Goal: Task Accomplishment & Management: Manage account settings

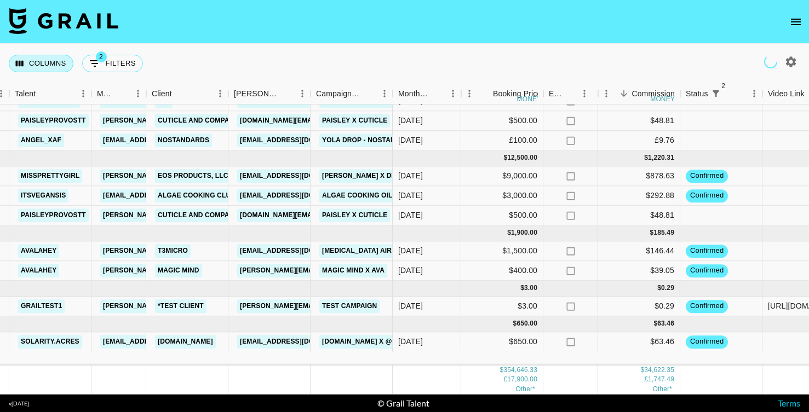
scroll to position [2086, 218]
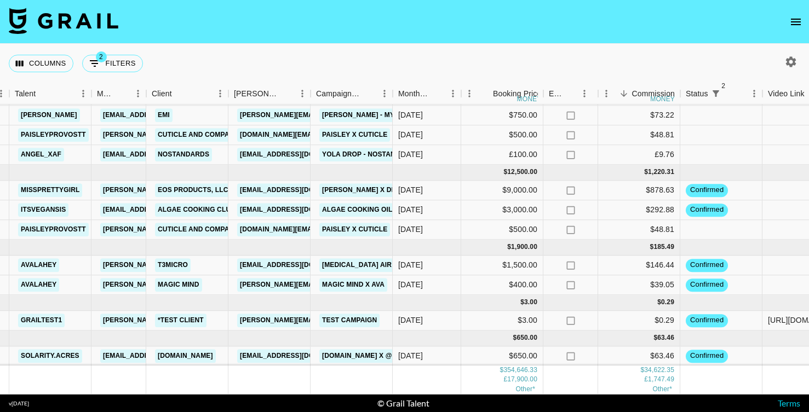
click at [785, 61] on icon "button" at bounding box center [790, 61] width 13 height 13
select select "Sep '25"
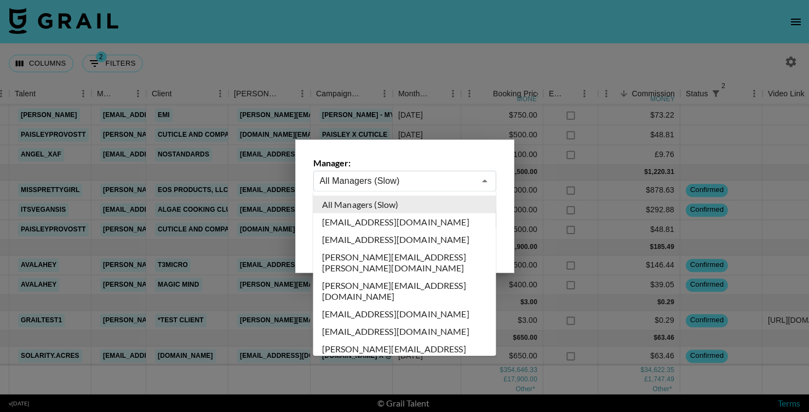
click at [467, 180] on input "All Managers (Slow)" at bounding box center [397, 181] width 155 height 13
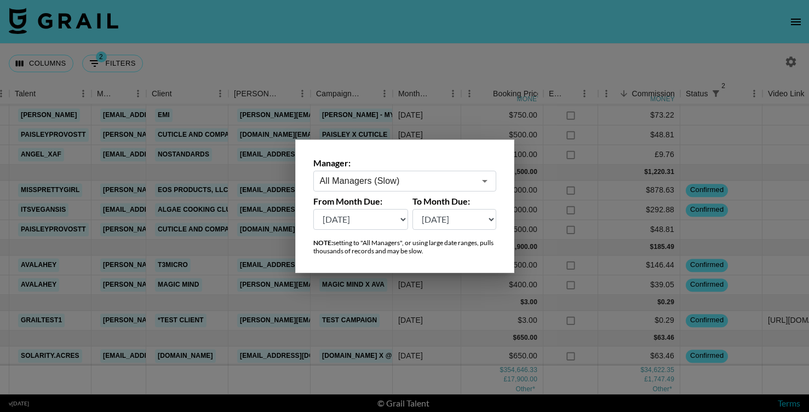
click at [447, 140] on div "Manager: All Managers (Slow) ​ From Month Due: Aug '26 Jul '26 Jun '26 May '26 …" at bounding box center [404, 207] width 219 height 134
click at [389, 220] on select "Aug '26 Jul '26 Jun '26 May '26 Apr '26 Mar '26 Feb '26 Jan '26 Dec '25 Nov '25…" at bounding box center [360, 219] width 95 height 21
click at [452, 175] on input "All Managers (Slow)" at bounding box center [397, 181] width 155 height 13
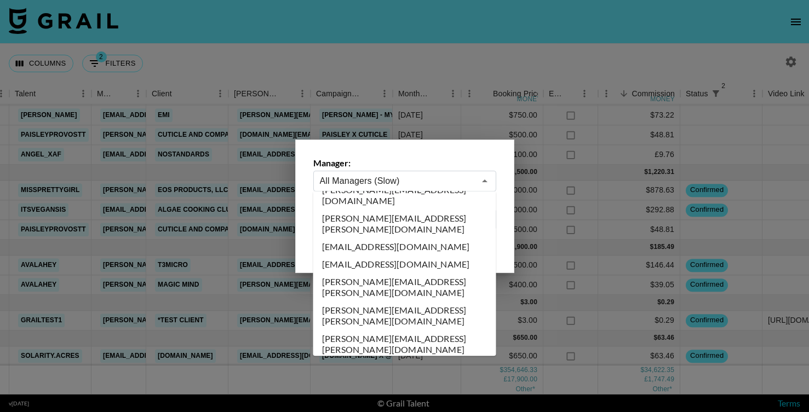
scroll to position [1128, 0]
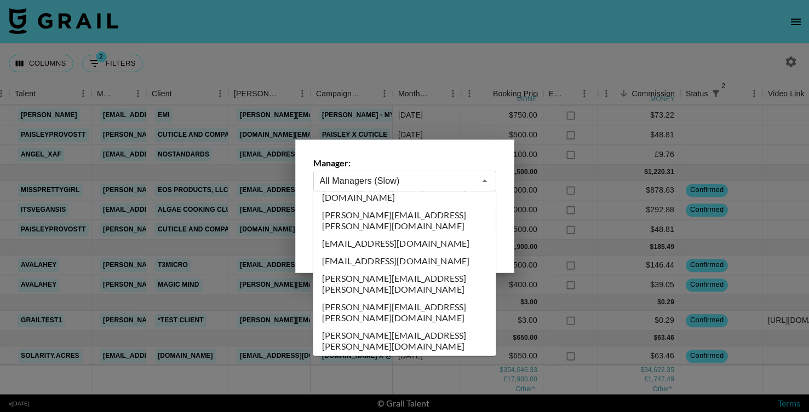
type input "cayman@grail-talent.com"
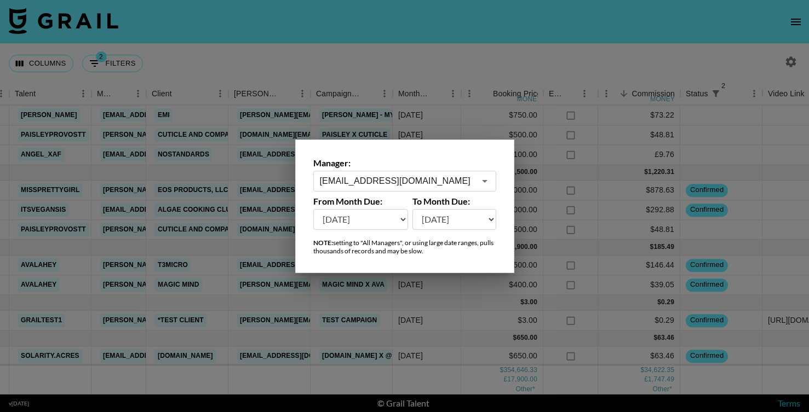
scroll to position [0, 218]
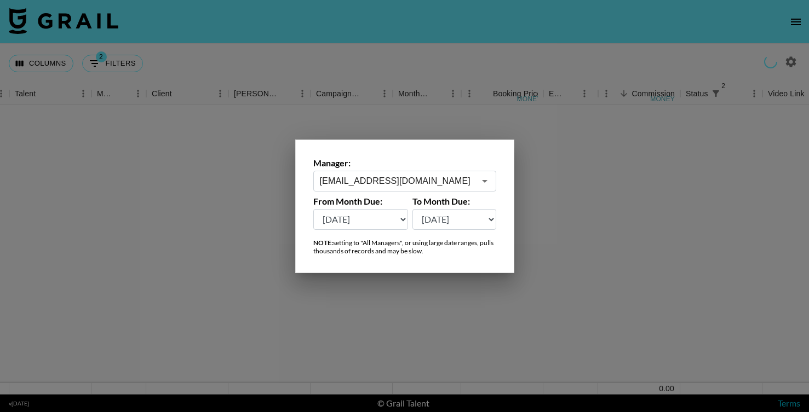
click at [354, 224] on select "Aug '26 Jul '26 Jun '26 May '26 Apr '26 Mar '26 Feb '26 Jan '26 Dec '25 Nov '25…" at bounding box center [360, 219] width 95 height 21
select select "Aug '25"
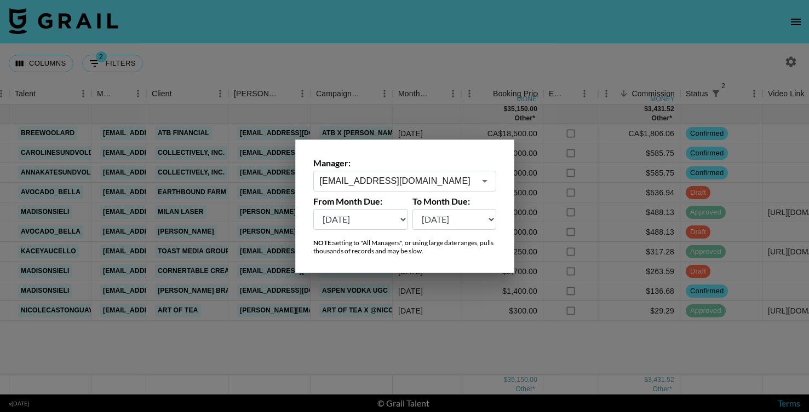
click at [418, 46] on div at bounding box center [404, 206] width 809 height 412
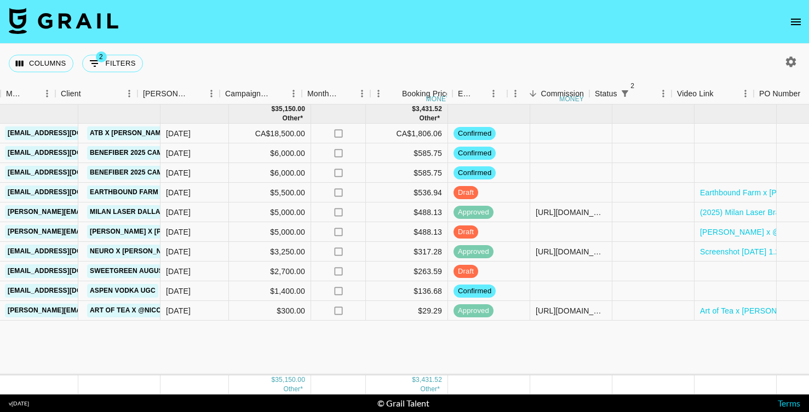
scroll to position [0, 598]
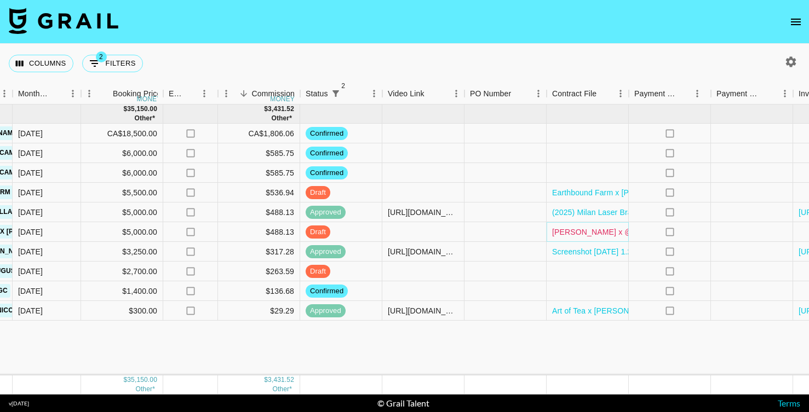
click at [582, 235] on link "Simek's x @avocado_bella_Contract (2).pdf" at bounding box center [647, 232] width 190 height 11
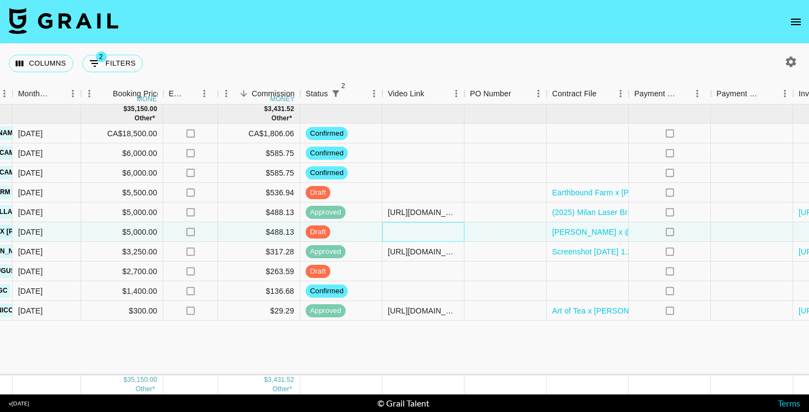
click at [412, 237] on div at bounding box center [423, 232] width 82 height 20
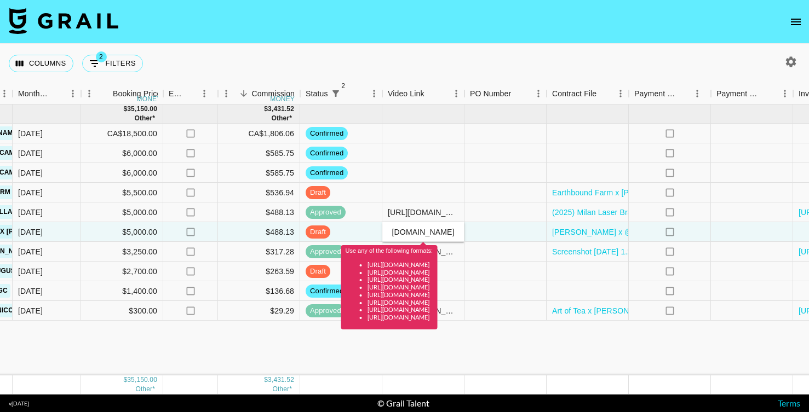
scroll to position [0, 129]
drag, startPoint x: 455, startPoint y: 235, endPoint x: 433, endPoint y: 234, distance: 23.0
click at [433, 234] on input "https://www.instagram.com/avocado_bella/reels/?hl=en" at bounding box center [423, 232] width 80 height 9
click at [419, 238] on div "Use any of the following formats: https://www.tiktok.com/@user/video/1234567 ht…" at bounding box center [389, 284] width 96 height 92
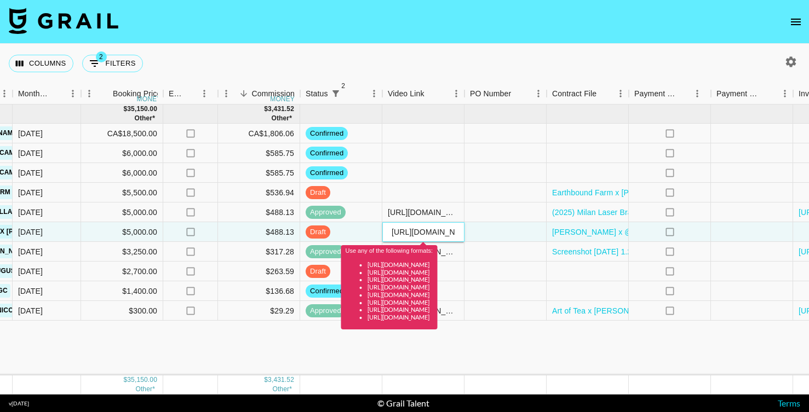
click at [418, 233] on input "https://www.instagram.com/avocado_bella/reels/" at bounding box center [423, 232] width 80 height 9
paste input "reel/DNL-G-qyEcb/?hl=en"
type input "https://www.instagram.com/reel/DNL-G-qyEcb/?hl=en"
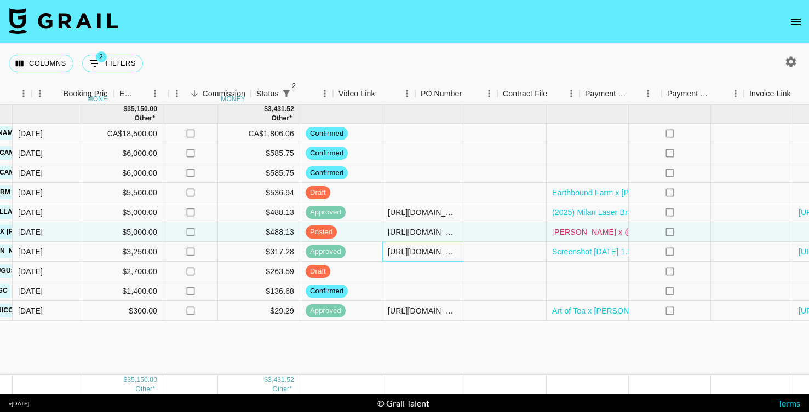
scroll to position [0, 708]
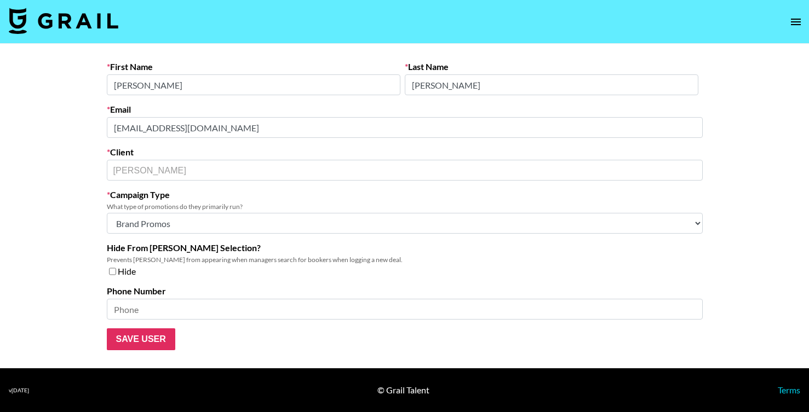
select select "Brand"
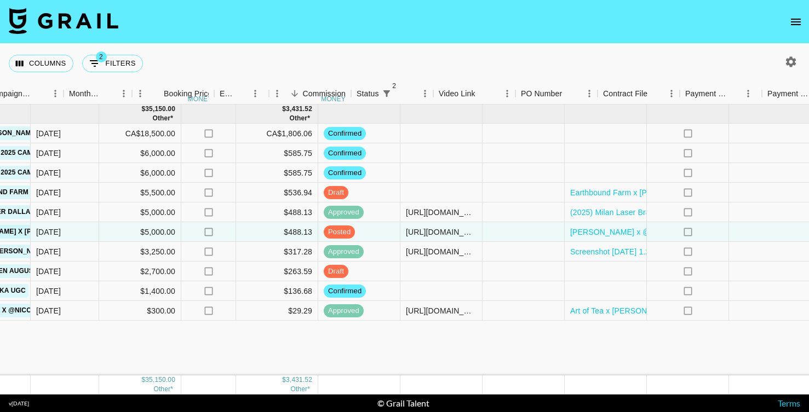
scroll to position [0, 708]
